Goal: Information Seeking & Learning: Learn about a topic

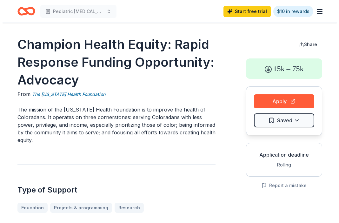
scroll to position [245, 0]
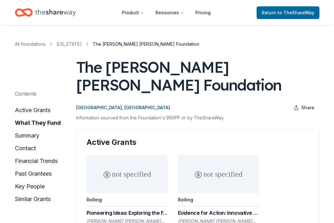
scroll to position [163, 0]
